Goal: Task Accomplishment & Management: Use online tool/utility

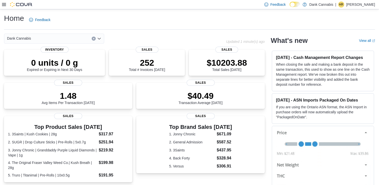
click at [5, 7] on icon at bounding box center [4, 5] width 4 height 4
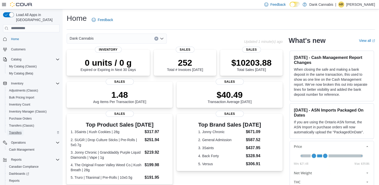
click at [21, 131] on span "Transfers" at bounding box center [15, 133] width 13 height 4
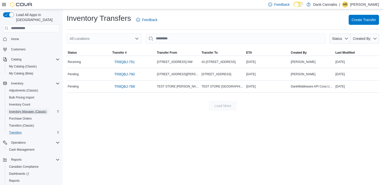
click at [22, 110] on span "Inventory Manager (Classic)" at bounding box center [28, 112] width 38 height 4
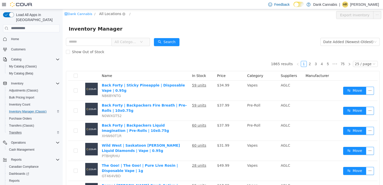
click at [111, 12] on span "All Locations" at bounding box center [110, 14] width 22 height 6
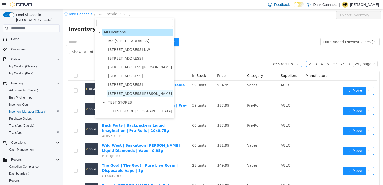
click at [124, 93] on span "9737 Macleod Trail SW. #445" at bounding box center [140, 93] width 64 height 4
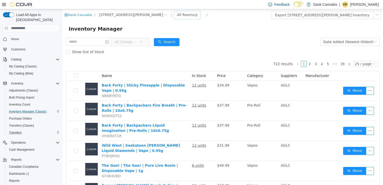
click at [177, 16] on div "All Rooms" at bounding box center [185, 15] width 17 height 8
click at [169, 42] on li "South-RMA" at bounding box center [168, 41] width 30 height 8
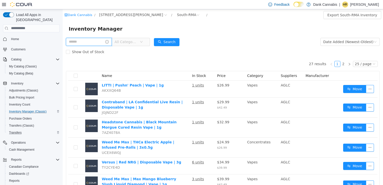
click at [90, 42] on input "text" at bounding box center [89, 42] width 46 height 8
type input "****"
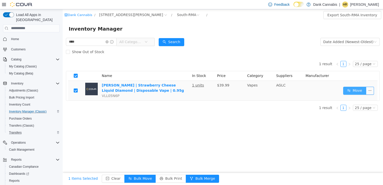
click at [352, 89] on button "Move" at bounding box center [354, 91] width 23 height 8
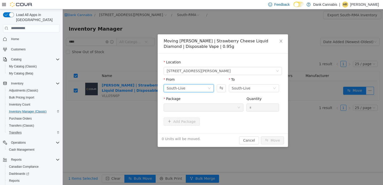
click at [209, 88] on icon "icon: down" at bounding box center [209, 88] width 3 height 3
click at [185, 113] on li "South-RMA" at bounding box center [189, 114] width 50 height 8
click at [239, 107] on icon "icon: down" at bounding box center [238, 107] width 3 height 3
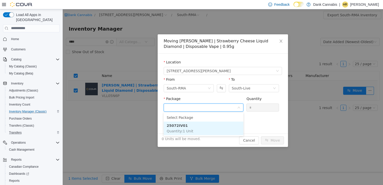
click at [210, 124] on li "25072IV01 Quantity : 1 Unit" at bounding box center [204, 128] width 80 height 14
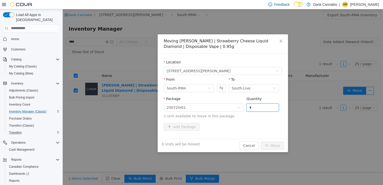
drag, startPoint x: 254, startPoint y: 106, endPoint x: 246, endPoint y: 108, distance: 8.2
click at [246, 108] on div "Package 25072IV01 Quantity * 1 Unit available to move in this package" at bounding box center [223, 107] width 118 height 23
type input "*"
click at [269, 144] on button "Move" at bounding box center [272, 145] width 23 height 8
